Goal: Communication & Community: Answer question/provide support

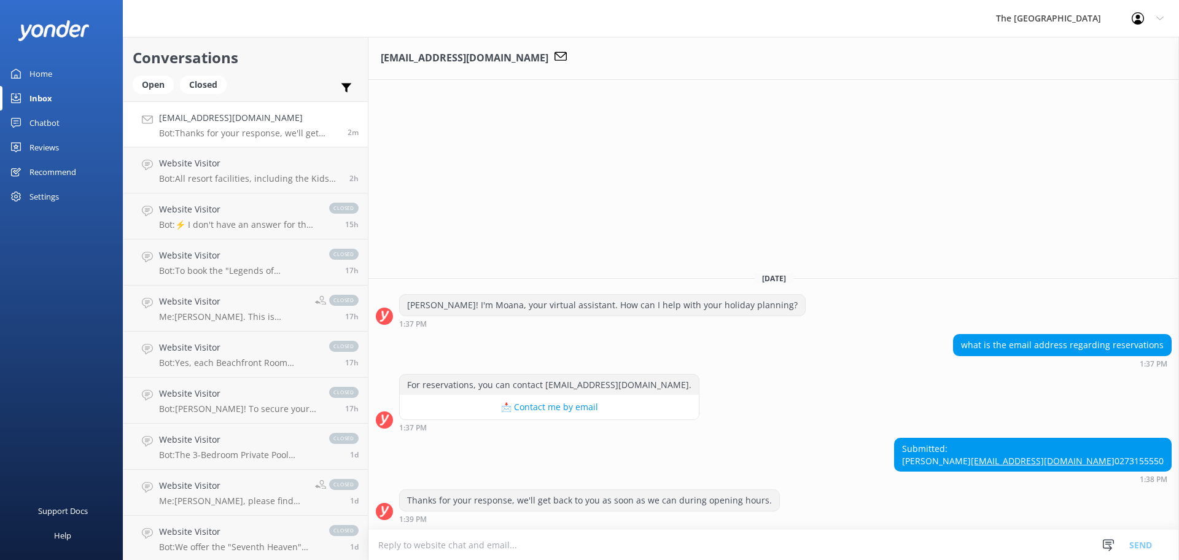
click at [493, 545] on textarea at bounding box center [774, 545] width 811 height 30
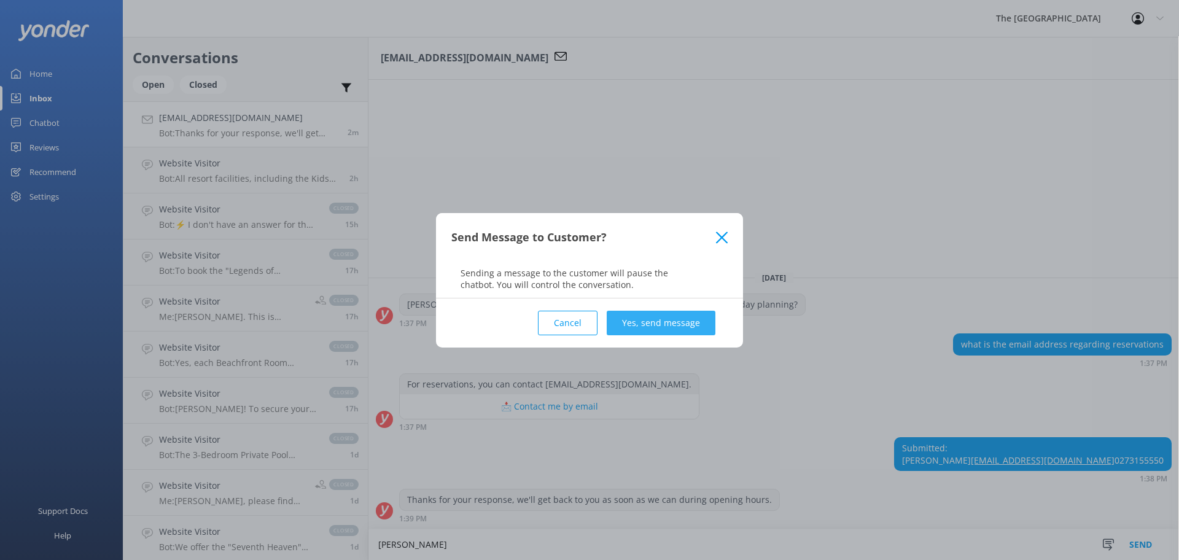
type textarea "[PERSON_NAME]"
click at [666, 321] on button "Yes, send message" at bounding box center [661, 323] width 109 height 25
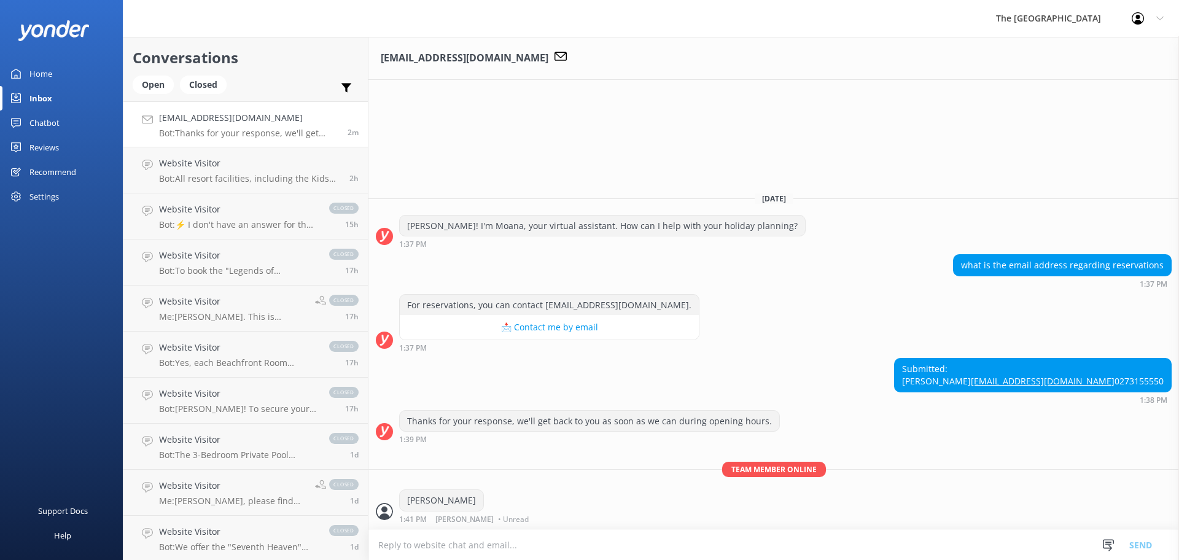
click at [477, 551] on textarea at bounding box center [774, 545] width 811 height 30
type textarea "T"
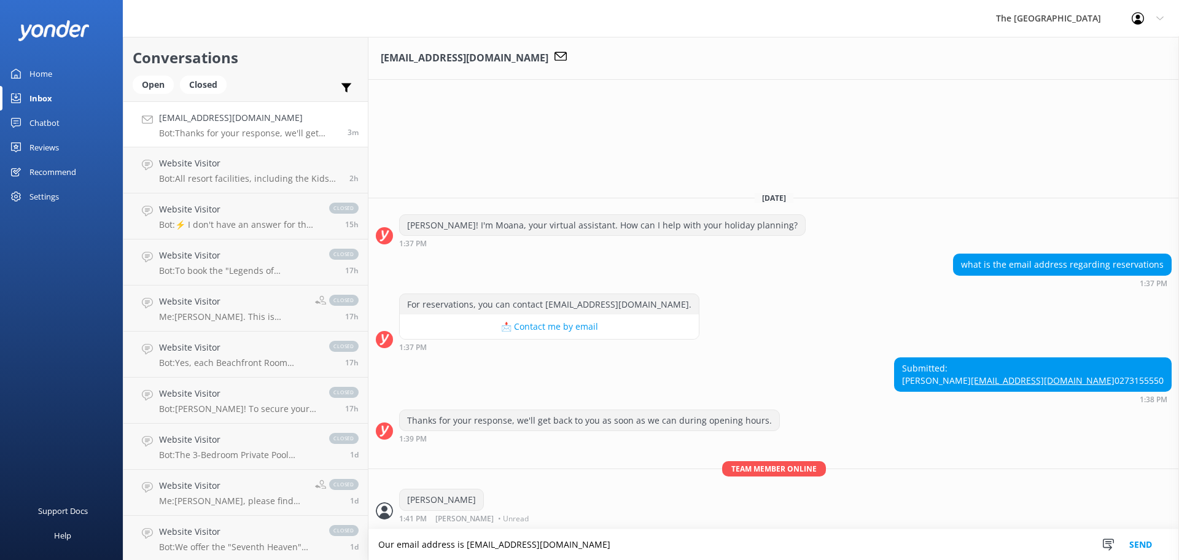
type textarea "Our email address is [EMAIL_ADDRESS][DOMAIN_NAME]"
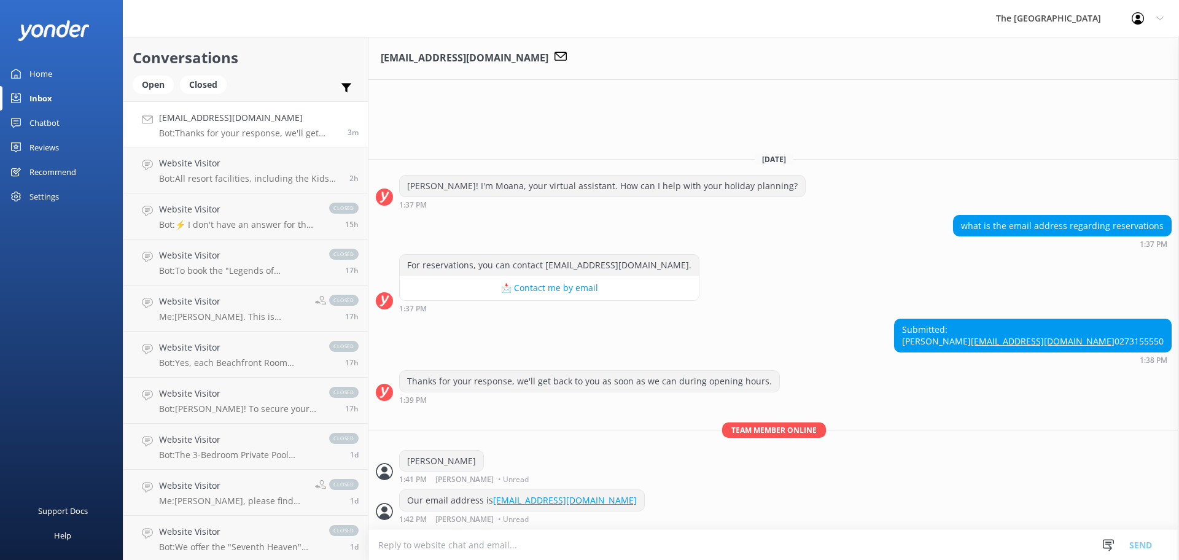
click at [541, 539] on textarea at bounding box center [774, 545] width 811 height 30
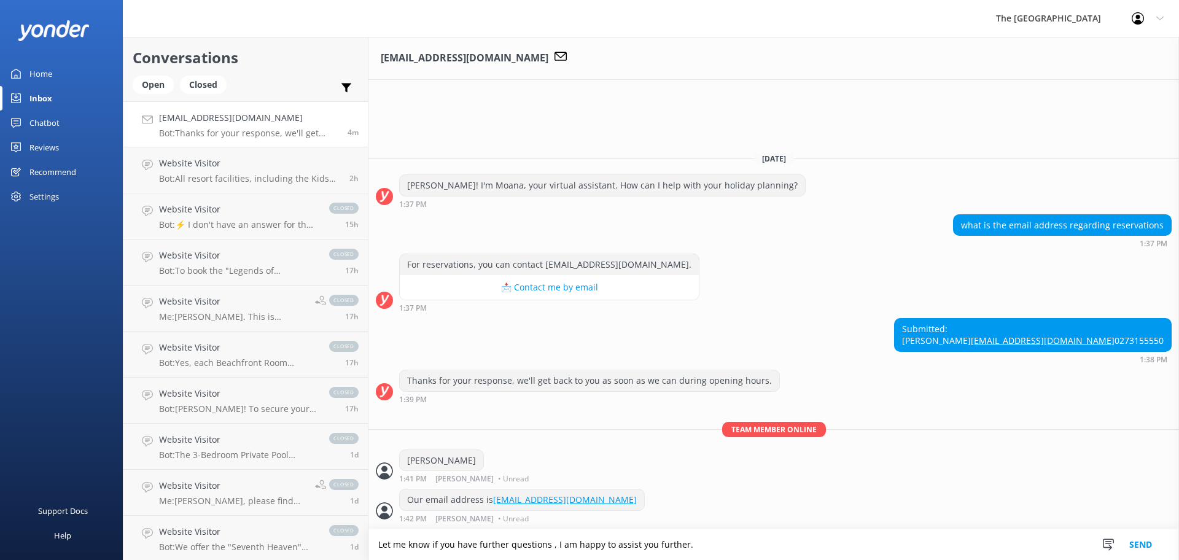
type textarea "Let me know if you have further questions , I am happy to assist you further."
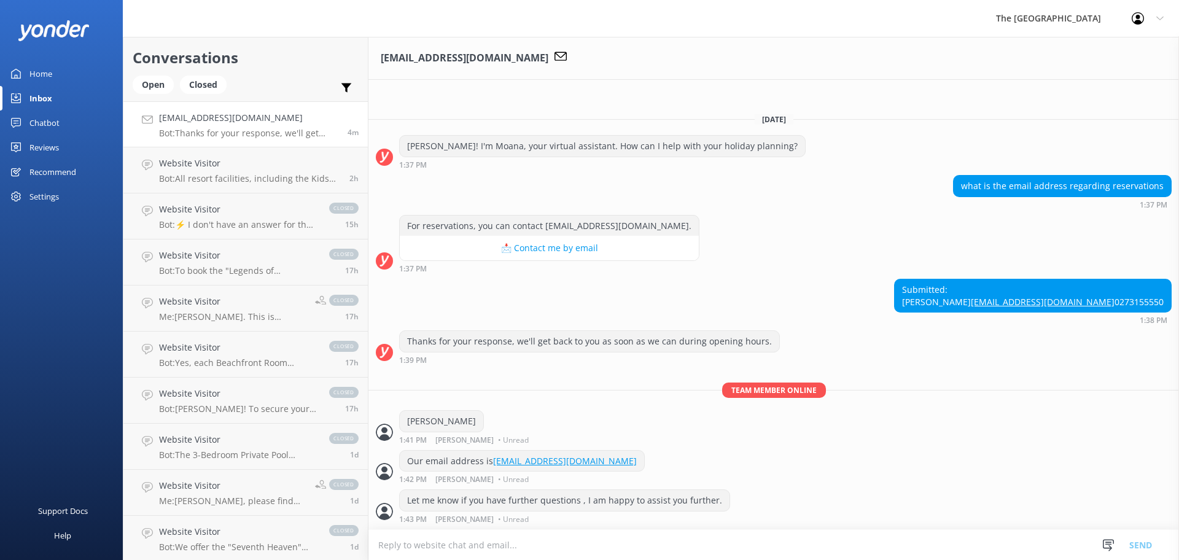
scroll to position [1, 0]
click at [222, 173] on div "Website Visitor Bot: All resort facilities, including the Kids Club, are reserv…" at bounding box center [249, 170] width 181 height 27
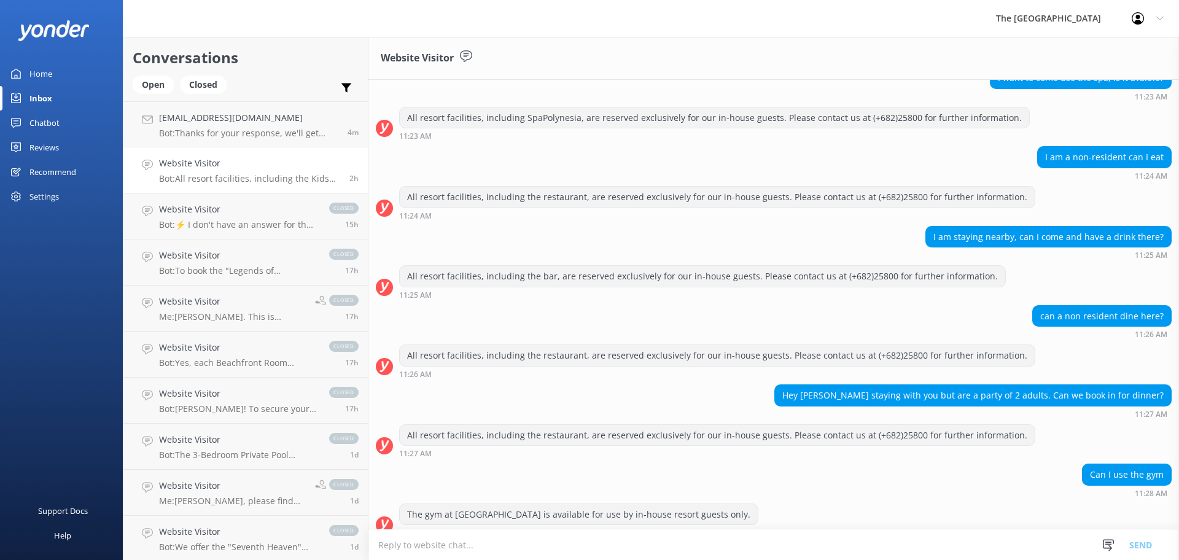
scroll to position [518, 0]
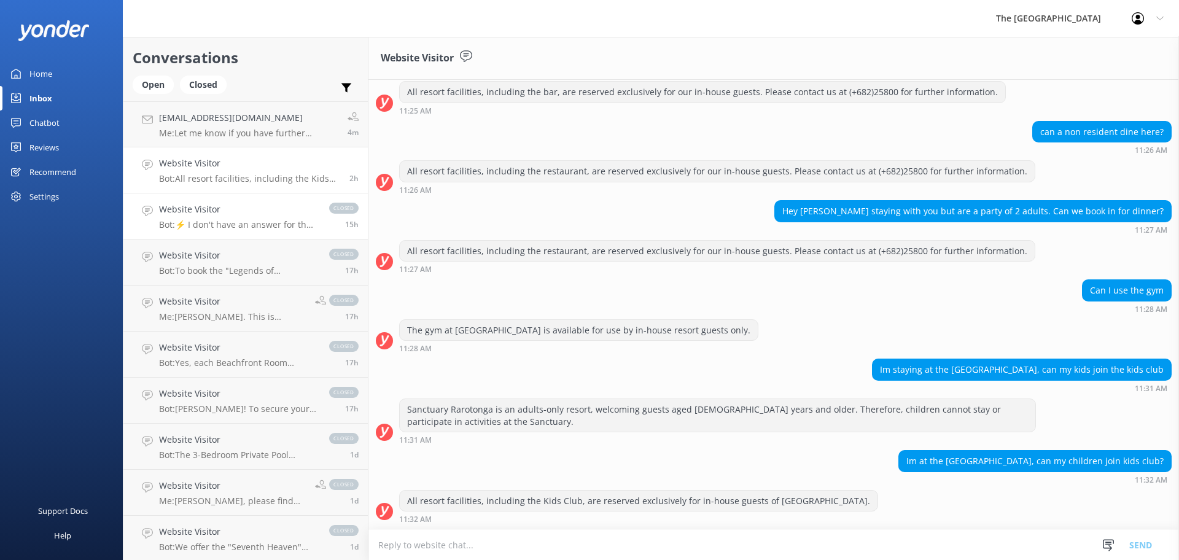
click at [229, 208] on h4 "Website Visitor" at bounding box center [238, 210] width 158 height 14
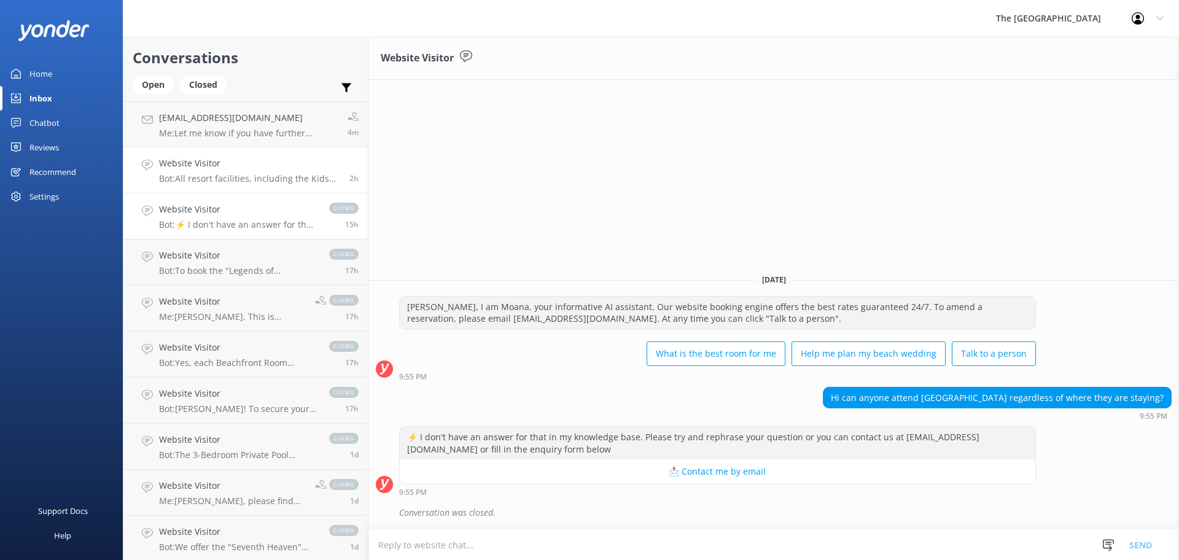
click at [256, 179] on p "Bot: All resort facilities, including the Kids Club, are reserved exclusively f…" at bounding box center [249, 178] width 181 height 11
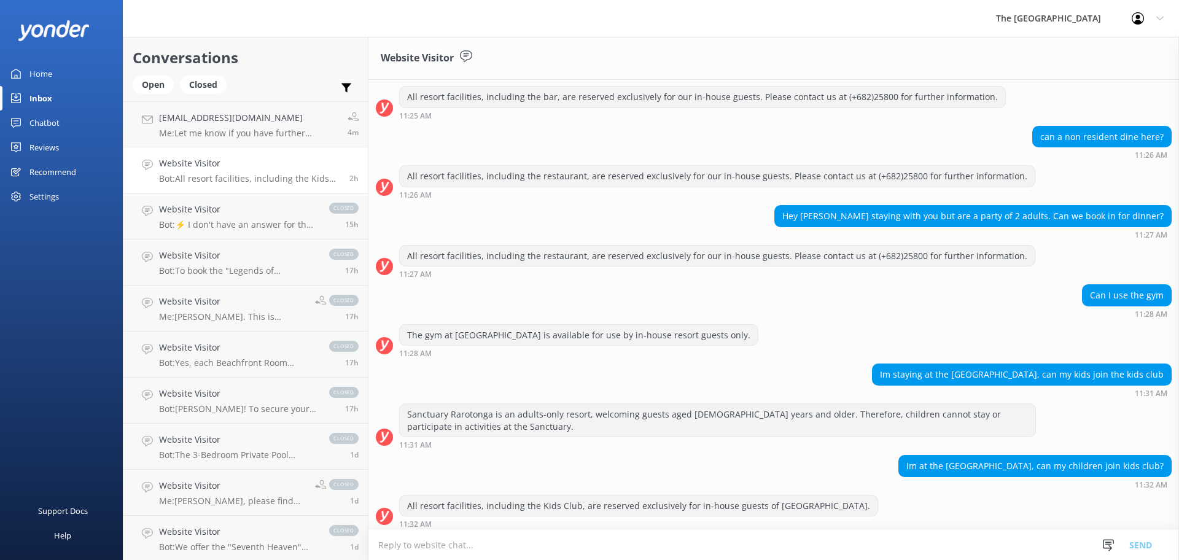
scroll to position [518, 0]
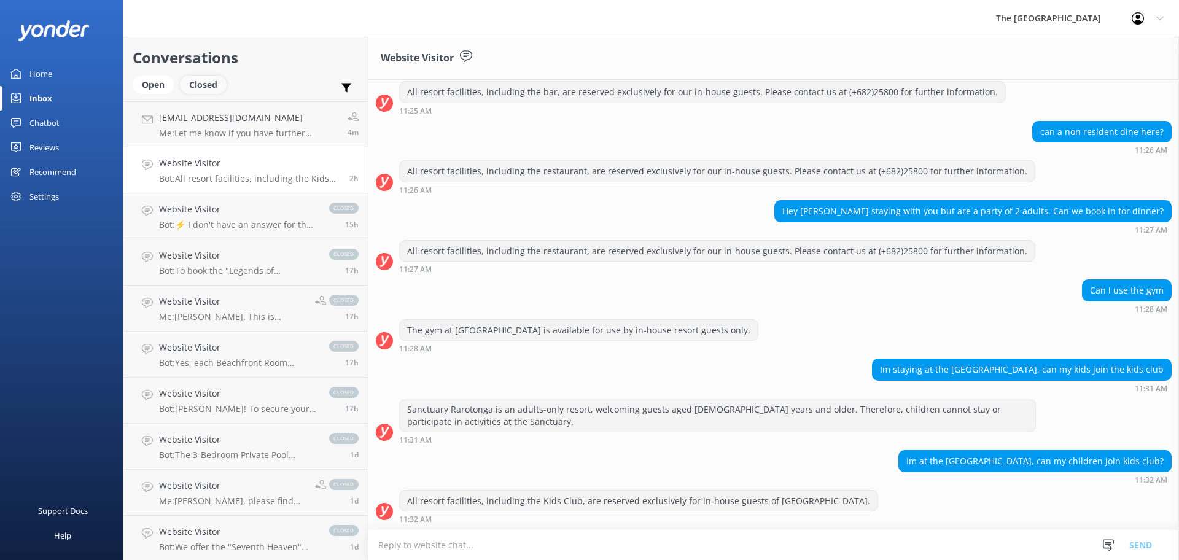
click at [198, 80] on div "Closed" at bounding box center [203, 85] width 47 height 18
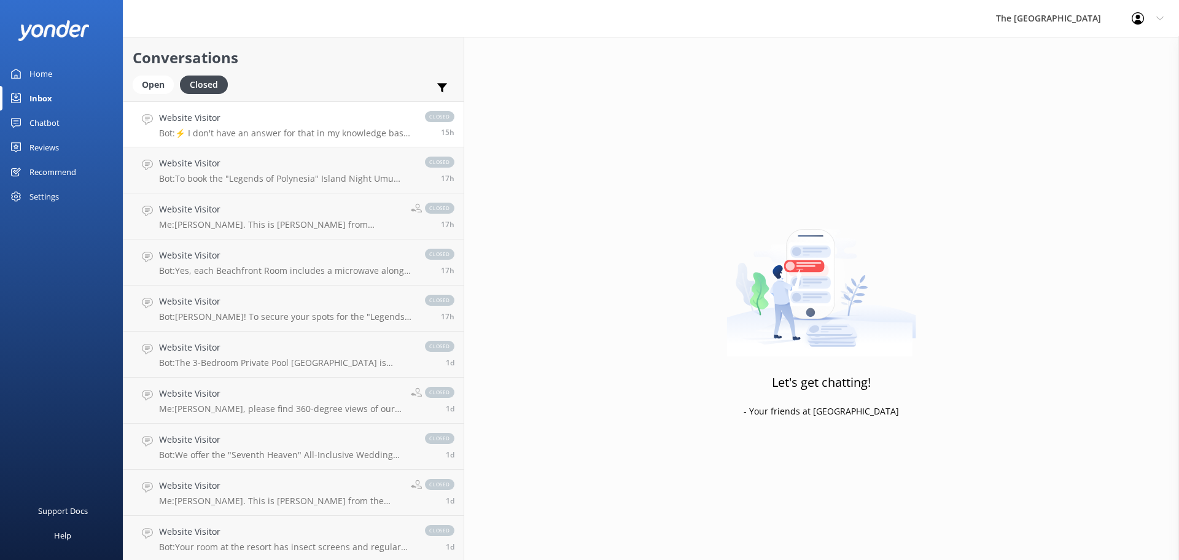
click at [230, 136] on p "Bot: ⚡ I don't have an answer for that in my knowledge base. Please try and rep…" at bounding box center [286, 133] width 254 height 11
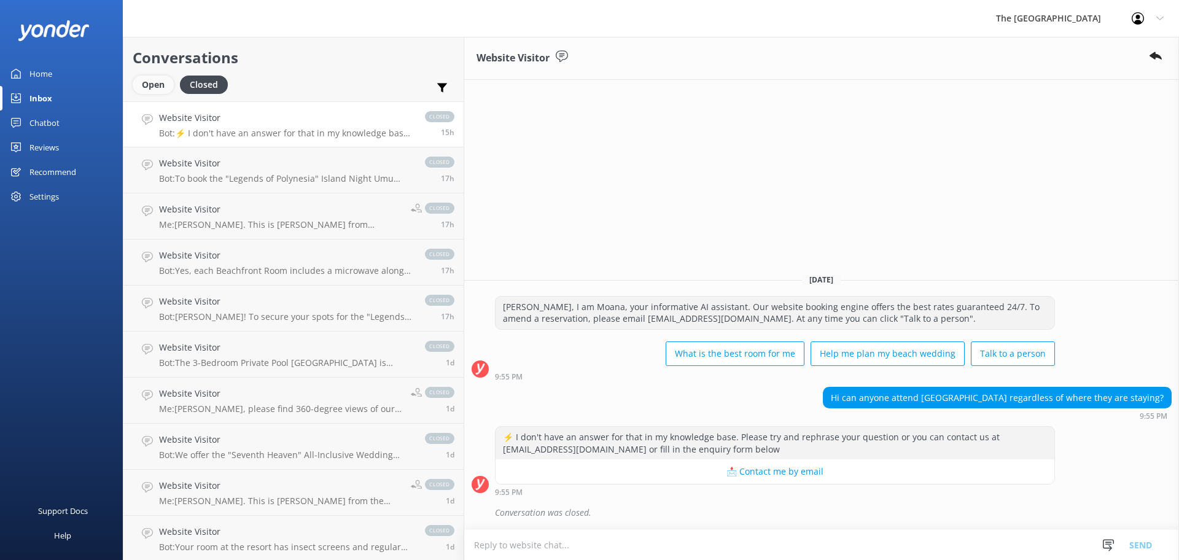
click at [153, 85] on div "Open" at bounding box center [153, 85] width 41 height 18
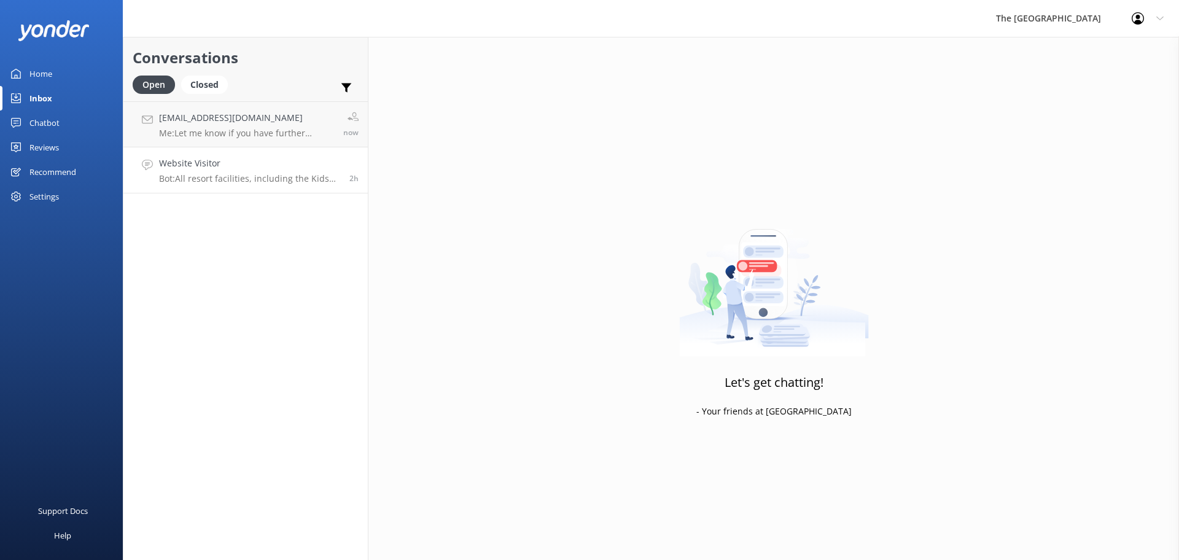
click at [230, 164] on h4 "Website Visitor" at bounding box center [249, 164] width 181 height 14
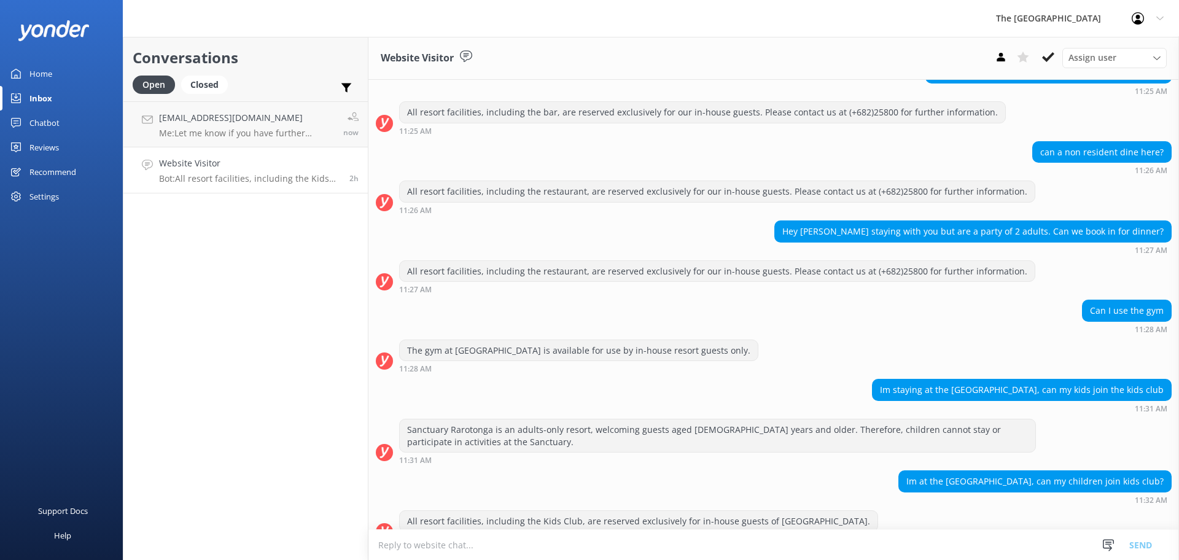
scroll to position [518, 0]
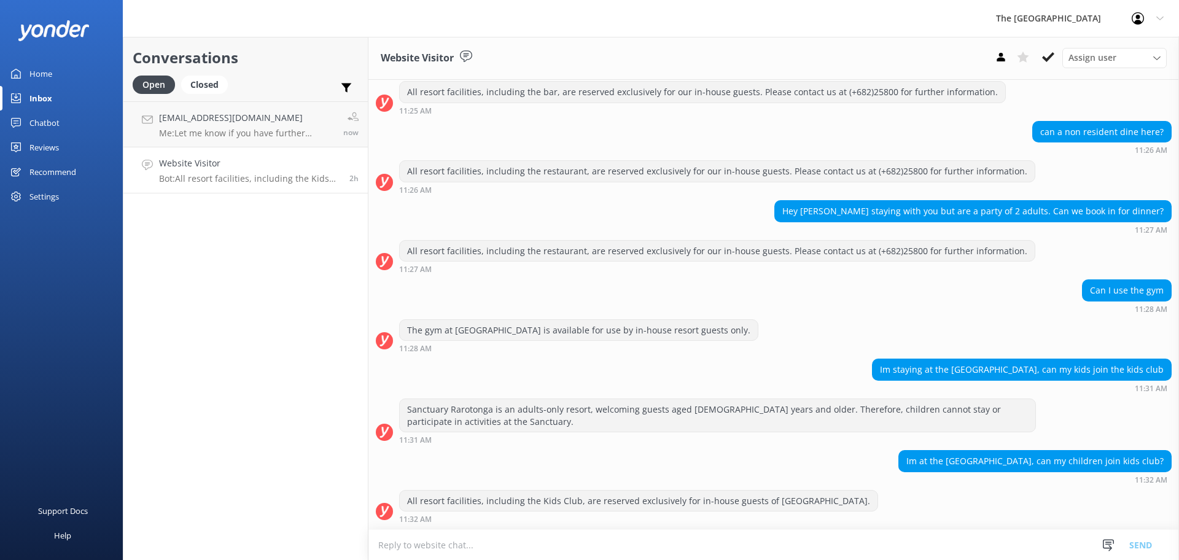
click at [269, 173] on div "Website Visitor Bot: All resort facilities, including the Kids Club, are reserv…" at bounding box center [249, 170] width 181 height 27
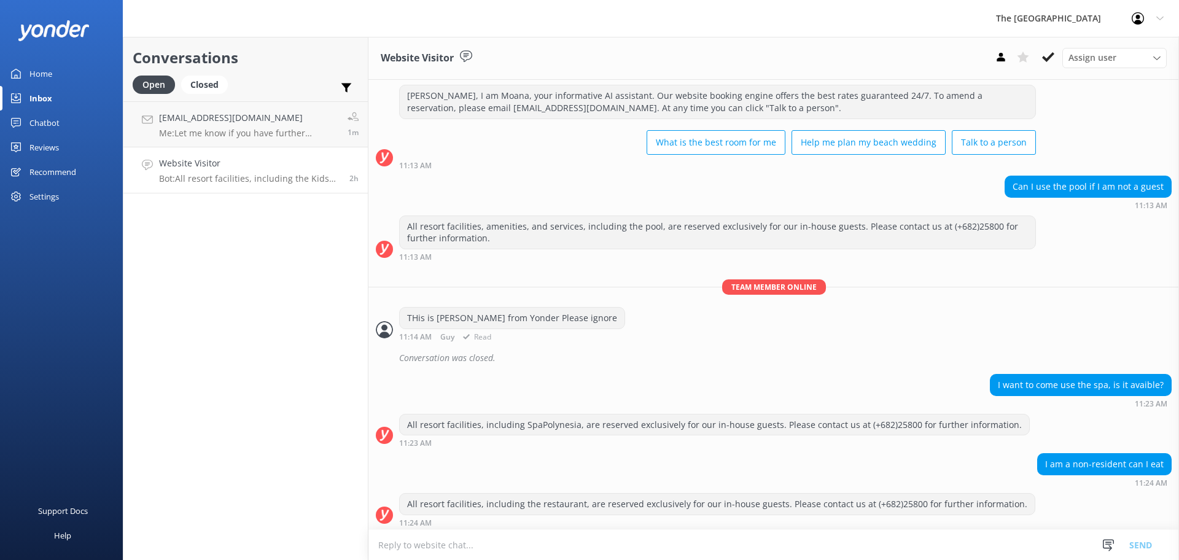
scroll to position [0, 0]
